Goal: Task Accomplishment & Management: Use online tool/utility

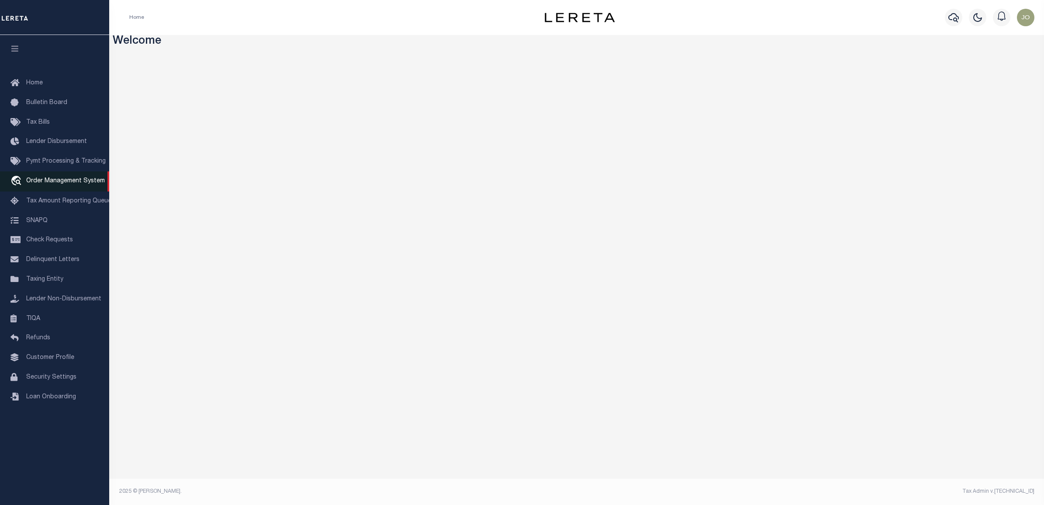
click at [53, 184] on span "Order Management System" at bounding box center [65, 181] width 79 height 6
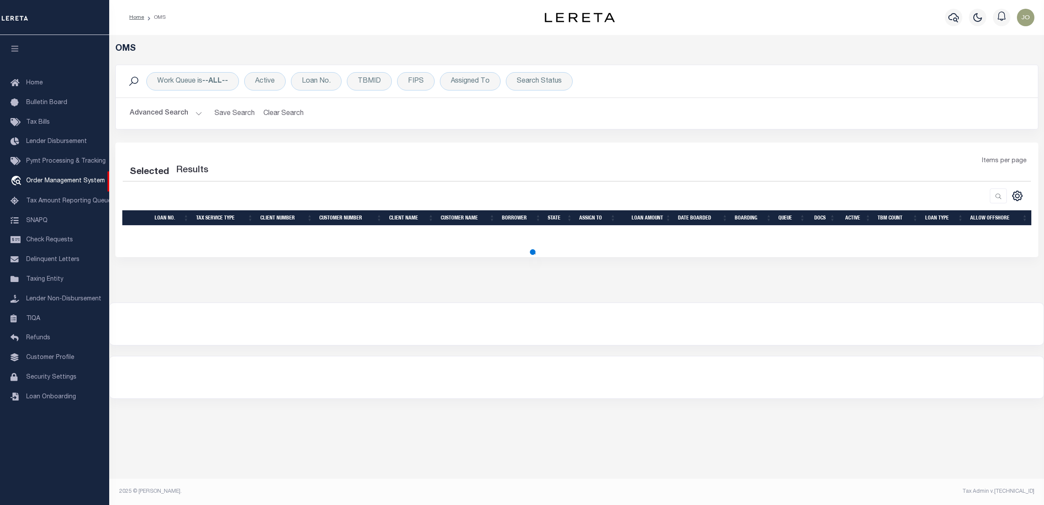
select select "200"
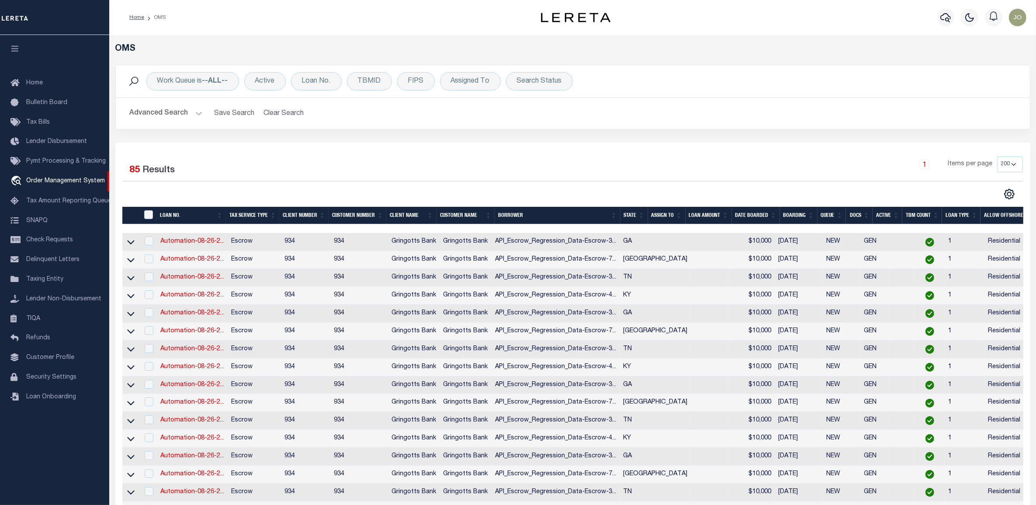
click at [124, 241] on td at bounding box center [130, 242] width 17 height 18
checkbox input "true"
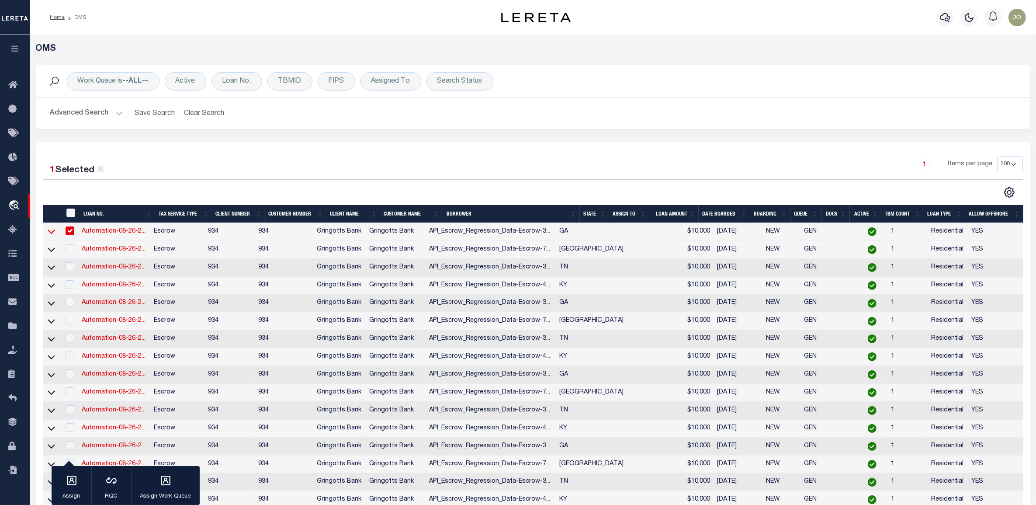
click at [52, 234] on icon at bounding box center [51, 232] width 7 height 4
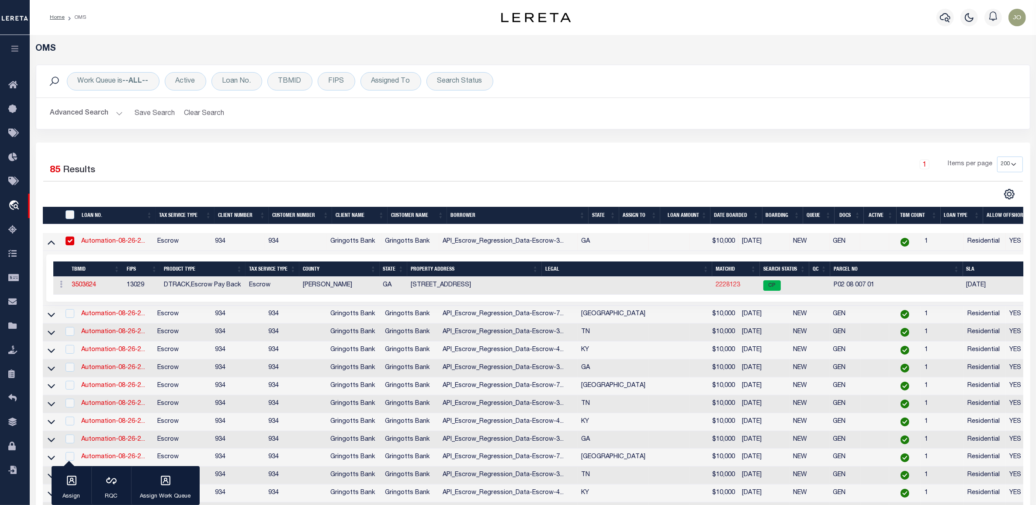
click at [726, 288] on link "2228123" at bounding box center [728, 285] width 24 height 6
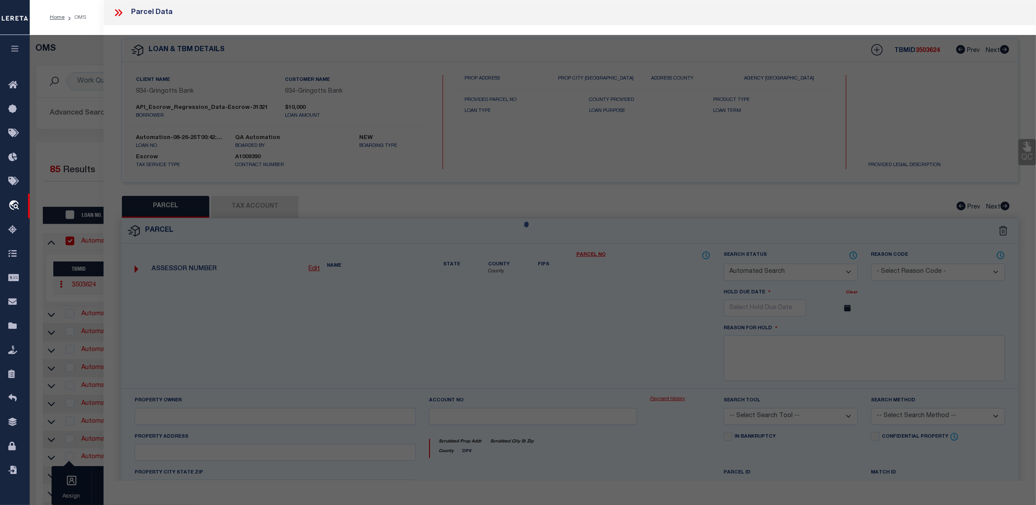
checkbox input "false"
select select "CP"
type input "[PERSON_NAME] & [PERSON_NAME]"
select select "ATL"
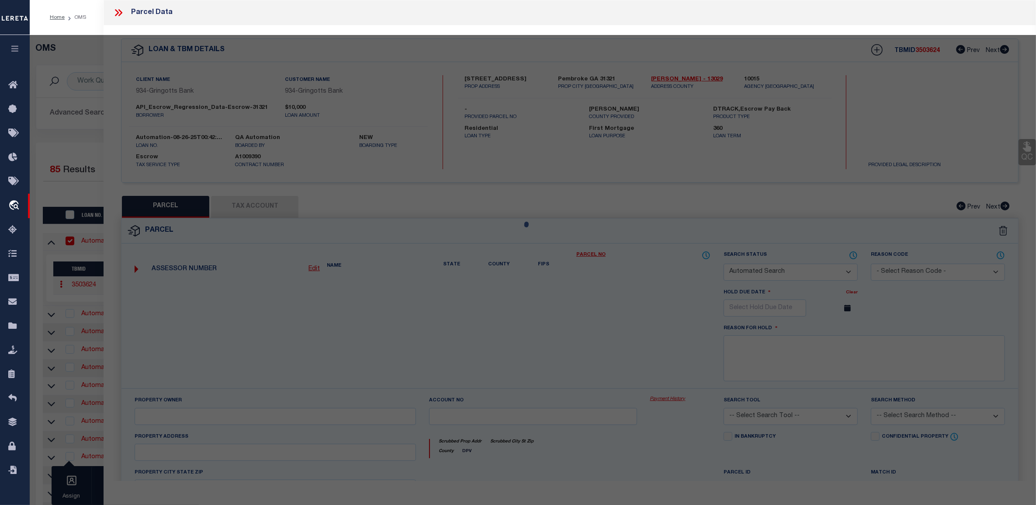
select select "ADD"
type input "[STREET_ADDRESS]"
type input "PEMBROKE, GA 31321"
type textarea "19GMD PS451:8 SPLIT '97"
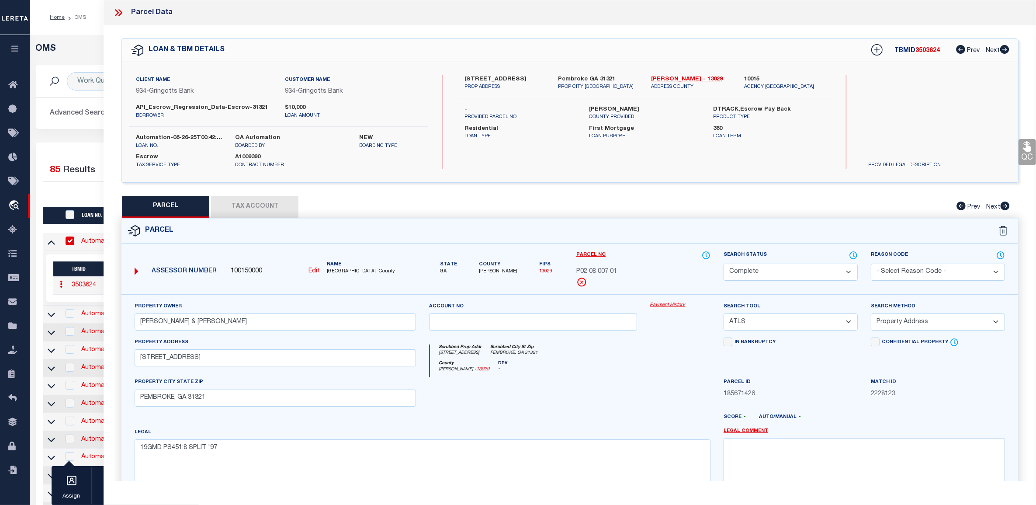
click at [315, 156] on label "A1009390" at bounding box center [278, 157] width 86 height 9
drag, startPoint x: 260, startPoint y: 164, endPoint x: 276, endPoint y: 154, distance: 18.3
click at [280, 162] on p "Contract Number" at bounding box center [278, 165] width 86 height 7
drag, startPoint x: 261, startPoint y: 153, endPoint x: 237, endPoint y: 155, distance: 24.1
click at [237, 155] on label "A1009390" at bounding box center [278, 157] width 86 height 9
